Goal: Task Accomplishment & Management: Manage account settings

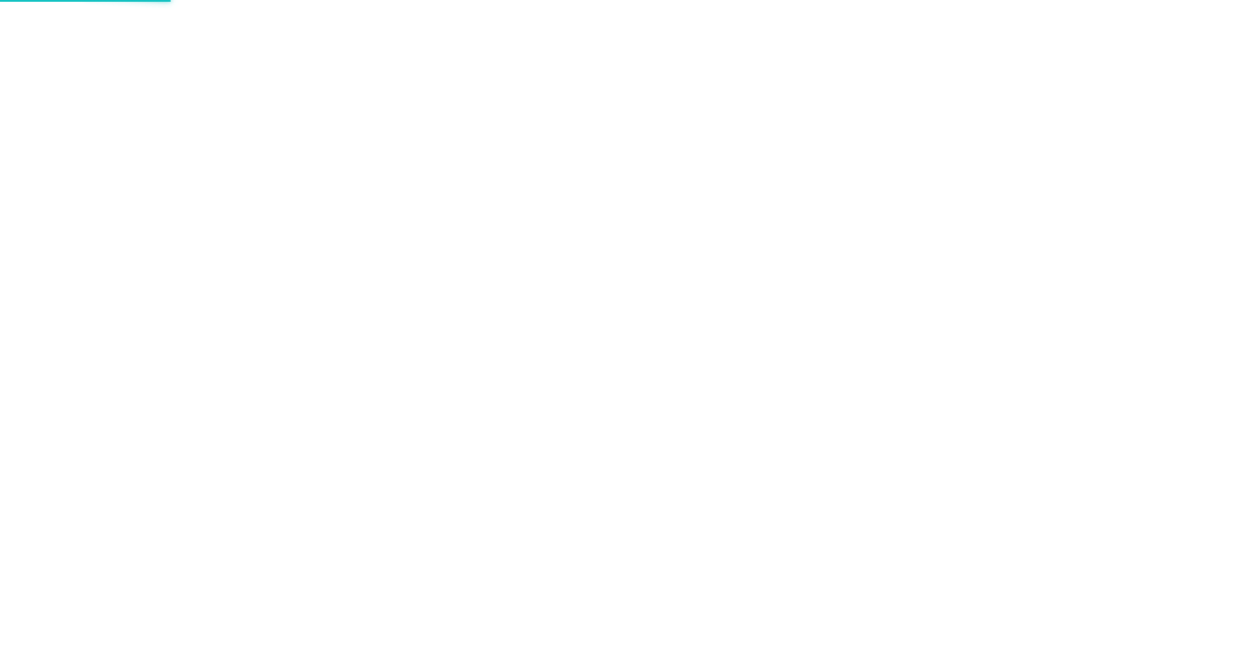
click at [572, 253] on div at bounding box center [623, 334] width 1247 height 669
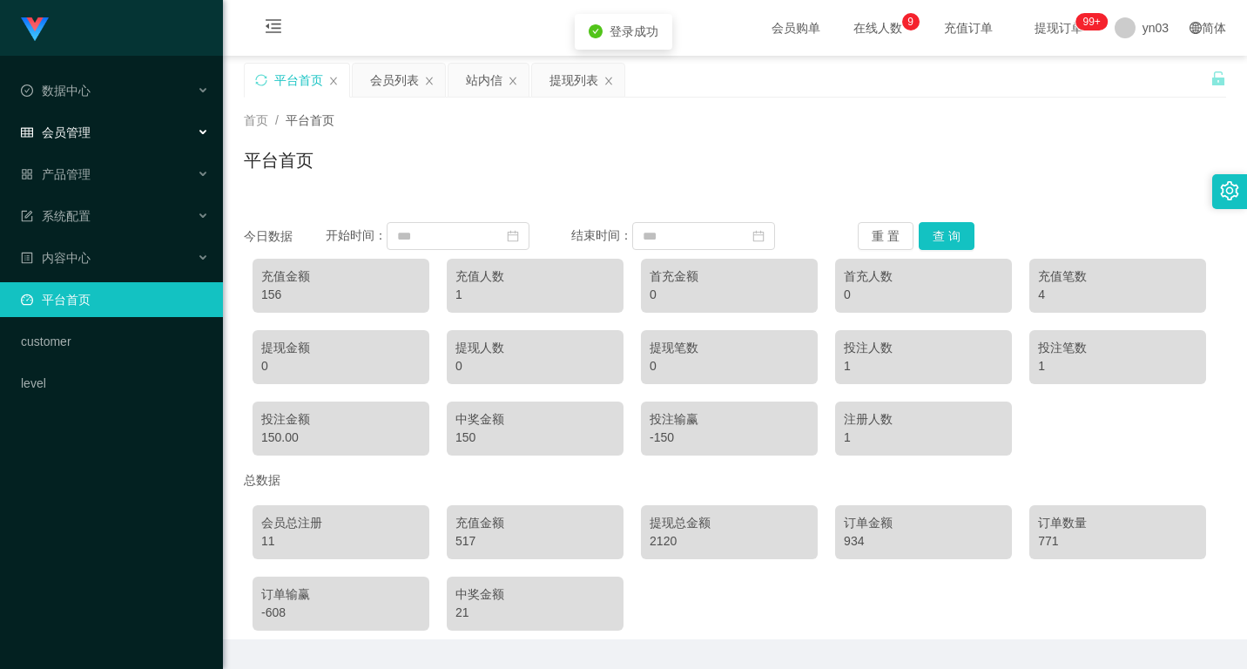
click at [95, 133] on div "会员管理" at bounding box center [111, 132] width 223 height 35
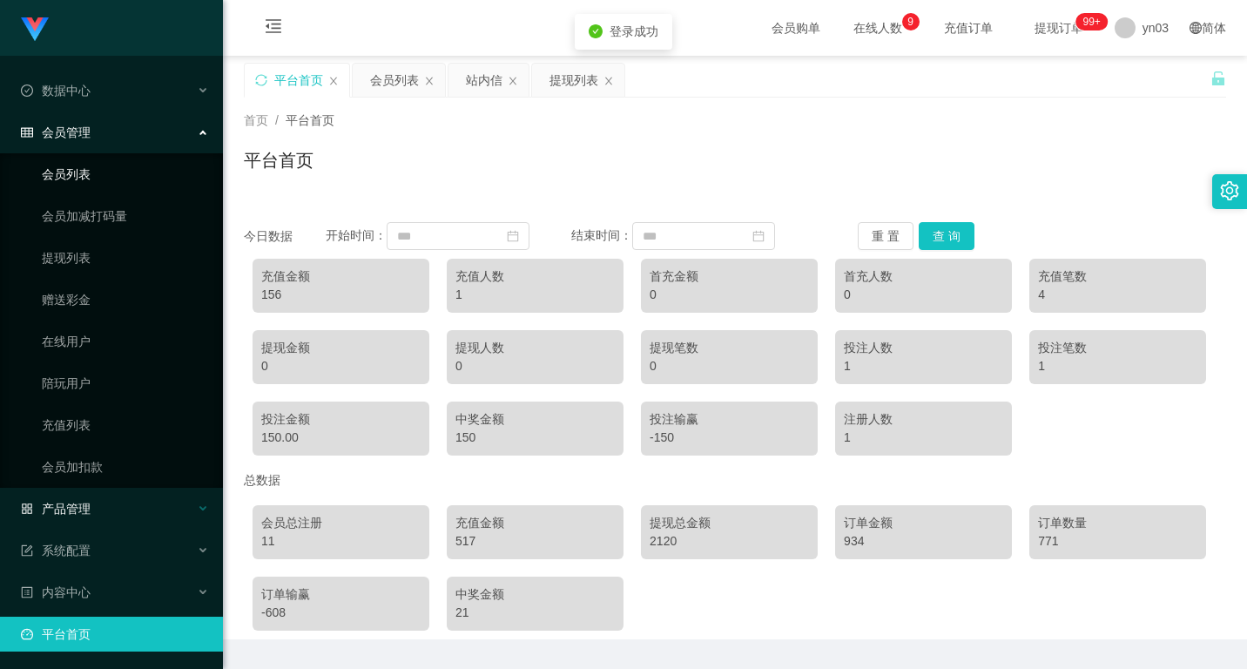
click at [90, 171] on link "会员列表" at bounding box center [125, 174] width 167 height 35
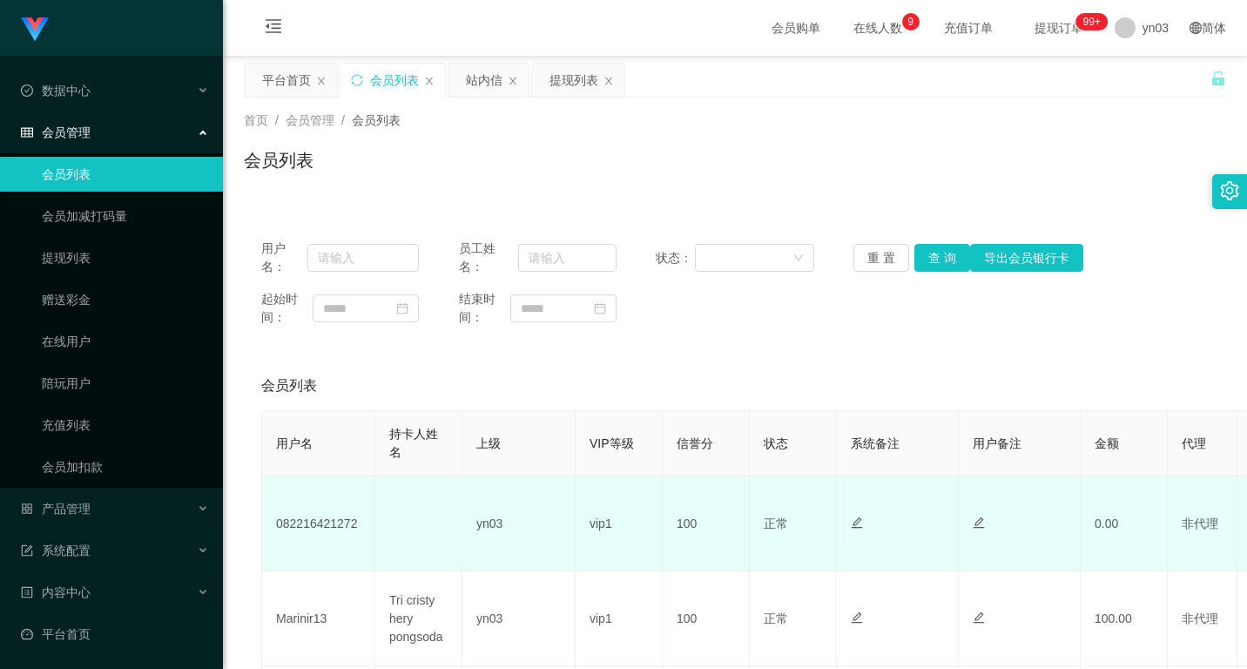
drag, startPoint x: 312, startPoint y: 504, endPoint x: 315, endPoint y: 523, distance: 19.5
click at [312, 506] on td "082216421272" at bounding box center [318, 523] width 113 height 95
click at [319, 524] on td "082216421272" at bounding box center [318, 523] width 113 height 95
copy td "082216421272"
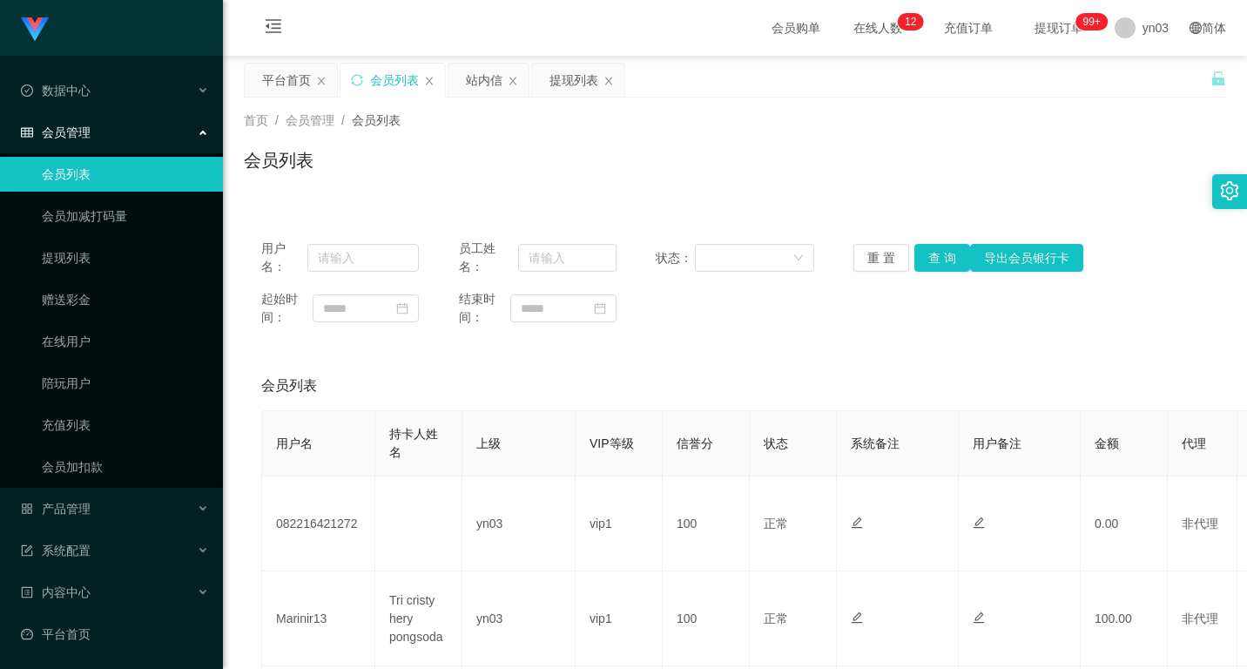
drag, startPoint x: 462, startPoint y: 185, endPoint x: 471, endPoint y: 187, distance: 9.7
click at [462, 185] on div "会员列表" at bounding box center [735, 167] width 982 height 40
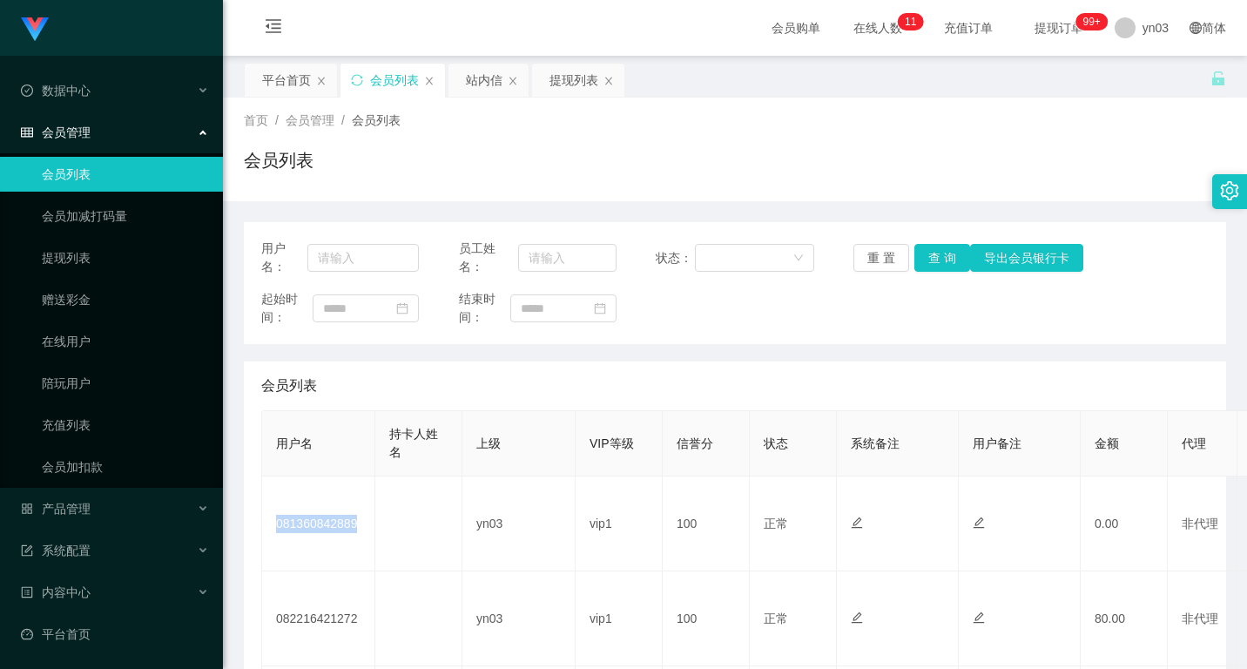
click at [301, 520] on td "081360842889" at bounding box center [318, 523] width 113 height 95
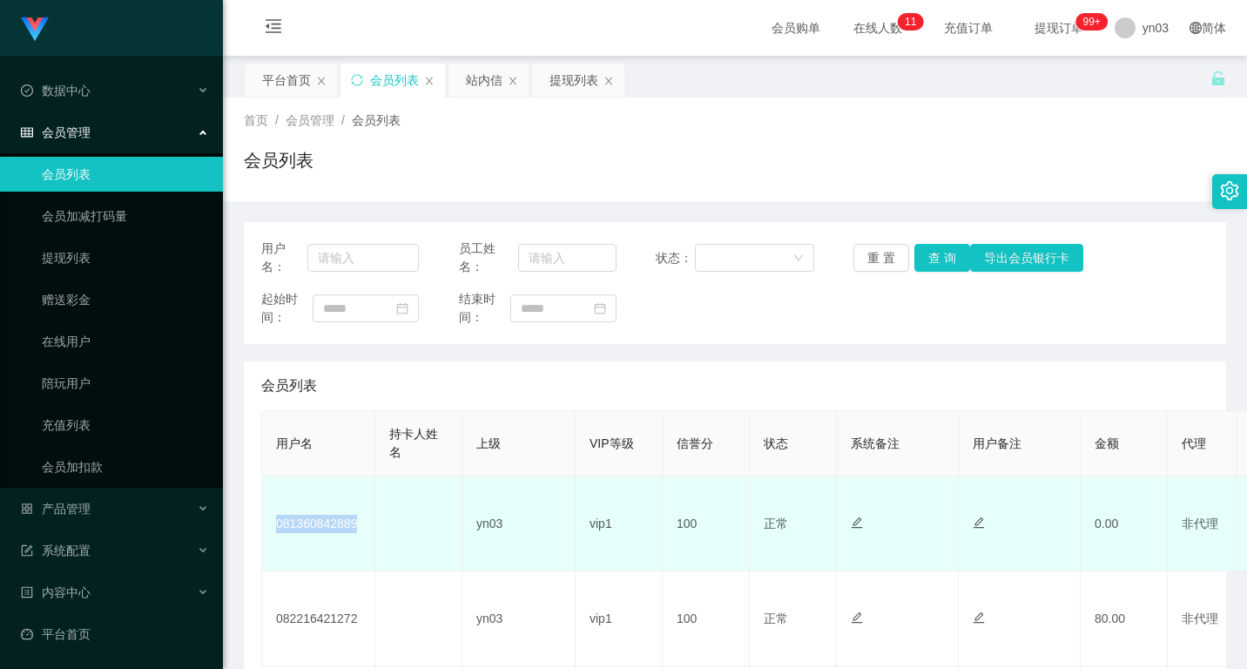
copy td "081360842889"
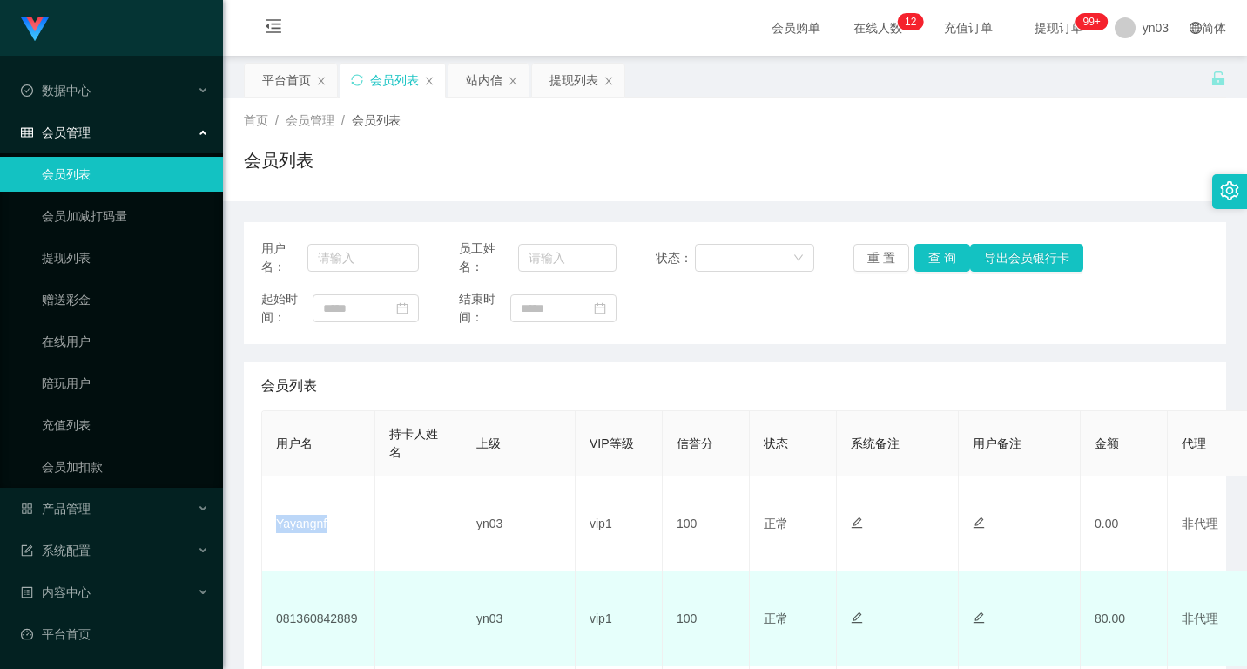
scroll to position [174, 0]
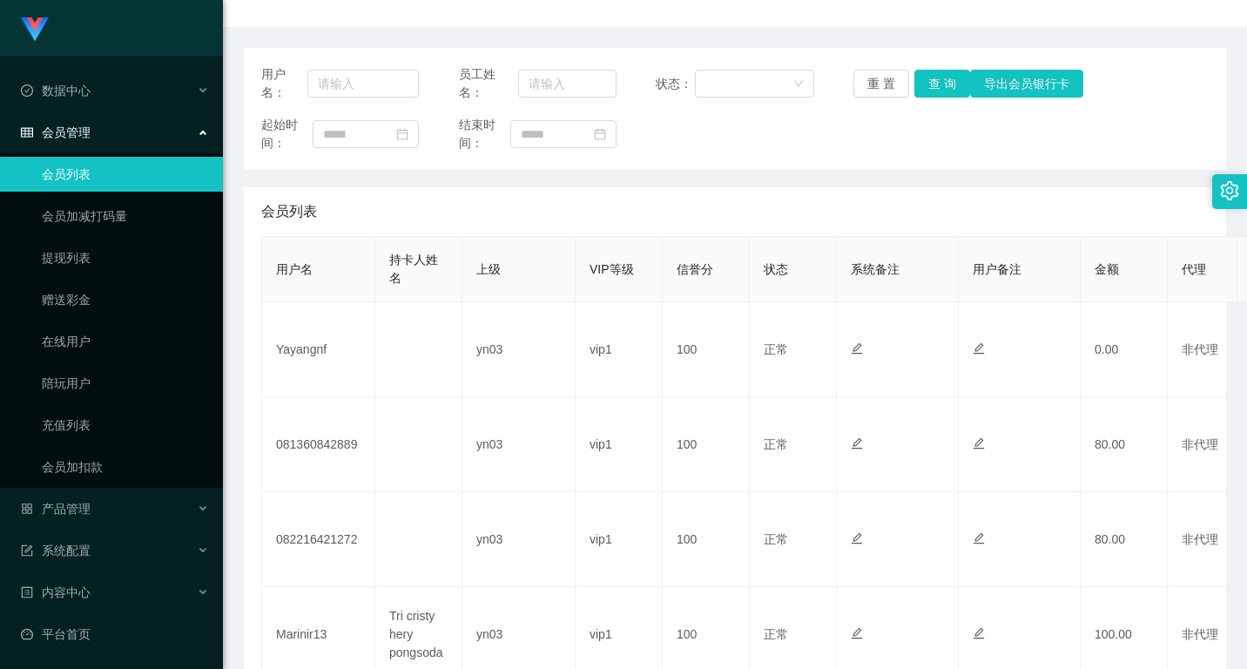
click at [752, 188] on div "会员列表" at bounding box center [734, 211] width 947 height 49
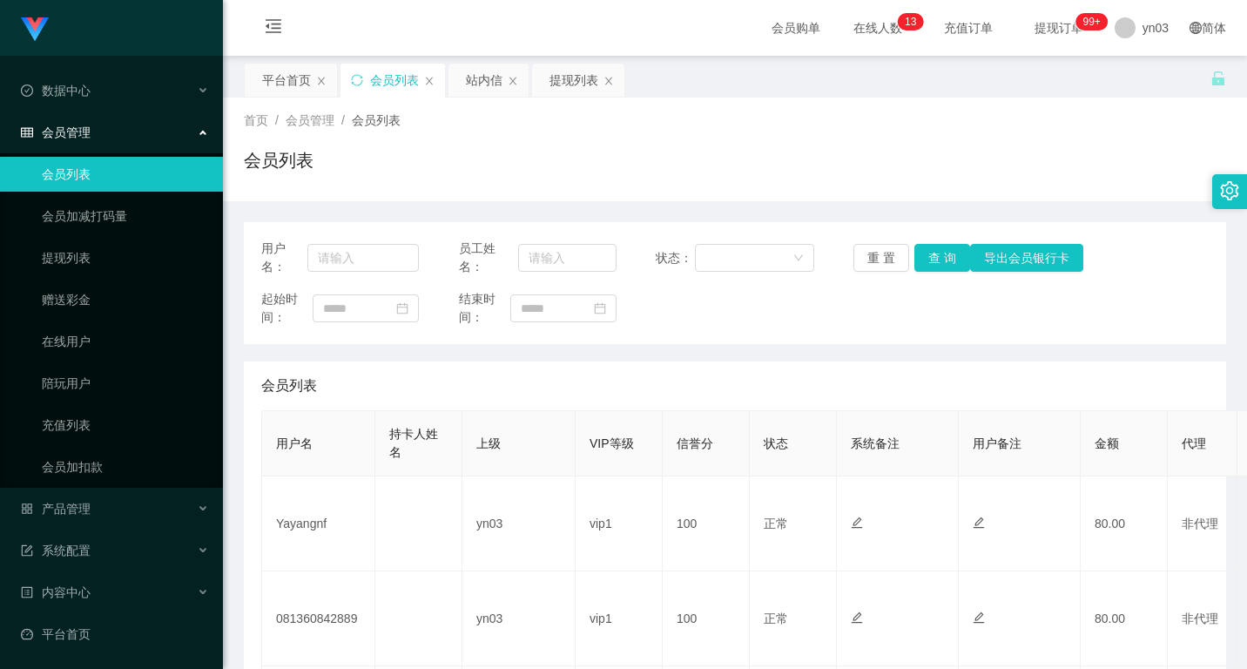
click at [600, 125] on div "首页 / 会员管理 / 会员列表 /" at bounding box center [735, 120] width 982 height 18
click at [477, 131] on div "首页 / 会员管理 / 会员列表 / 会员列表" at bounding box center [735, 149] width 982 height 76
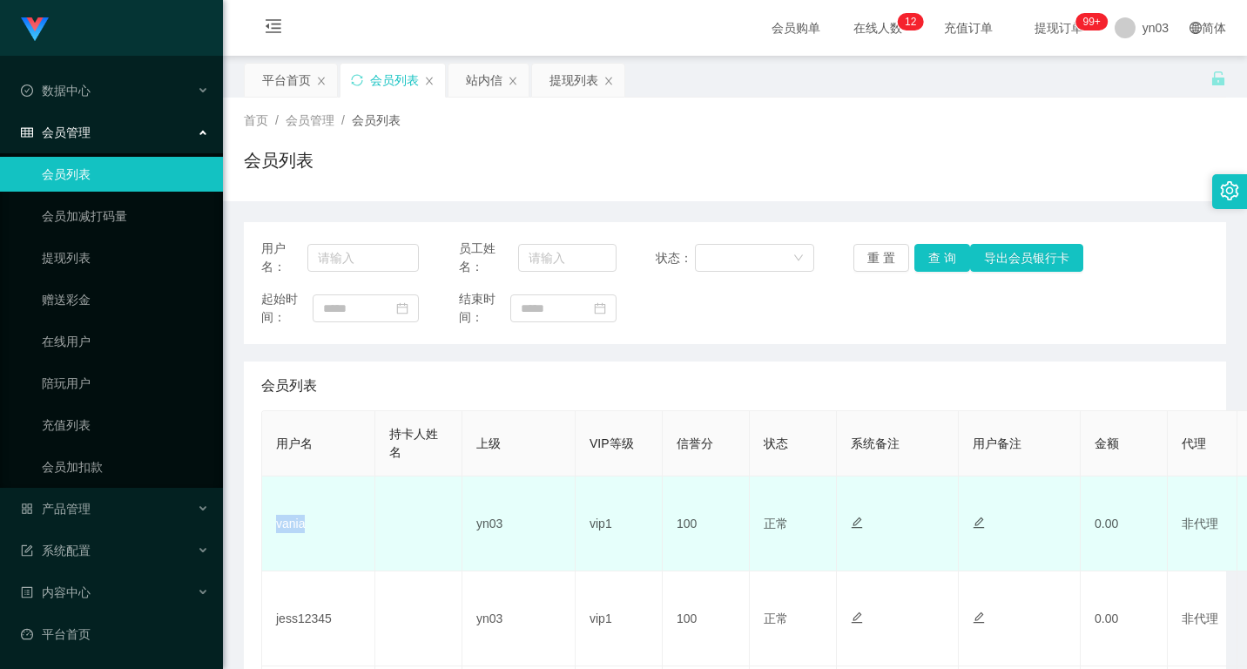
click at [283, 524] on td "vania" at bounding box center [318, 523] width 113 height 95
click at [287, 522] on td "vania" at bounding box center [318, 523] width 113 height 95
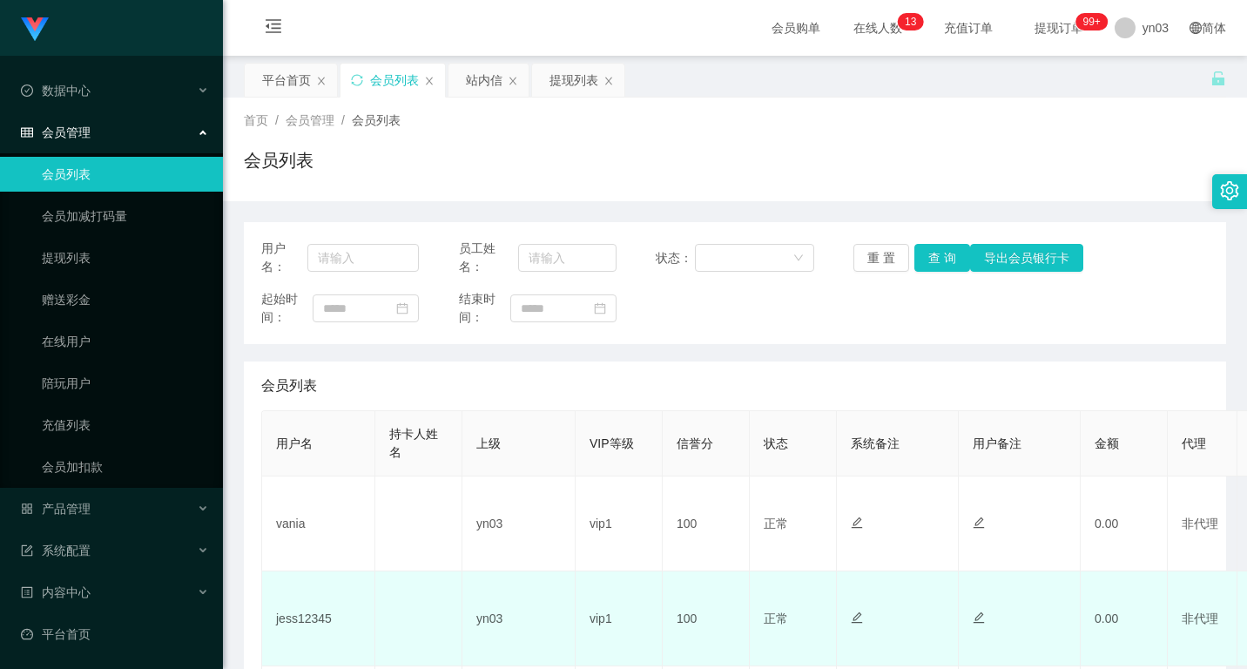
click at [307, 612] on td "jess12345" at bounding box center [318, 618] width 113 height 95
copy td "jess12345"
